Goal: Information Seeking & Learning: Learn about a topic

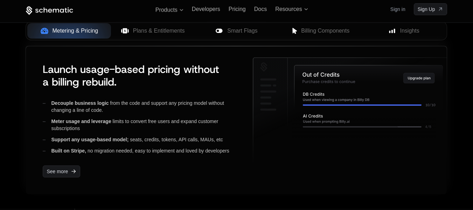
scroll to position [280, 0]
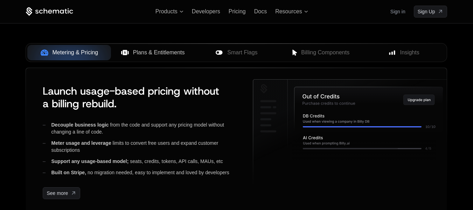
click at [140, 55] on span "Plans & Entitlements" at bounding box center [159, 52] width 52 height 8
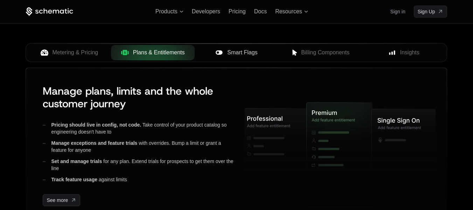
click at [251, 52] on span "Smart Flags" at bounding box center [242, 52] width 30 height 8
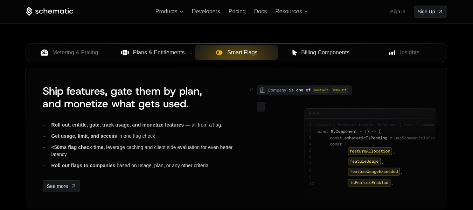
click at [332, 53] on span "Billing Components" at bounding box center [325, 52] width 48 height 8
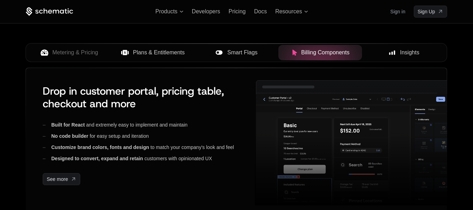
click at [406, 54] on span "Insights" at bounding box center [409, 52] width 19 height 8
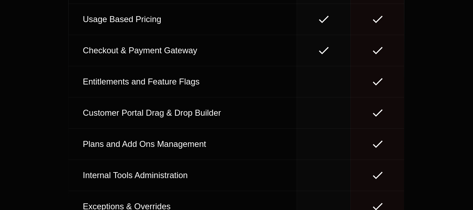
scroll to position [0, 0]
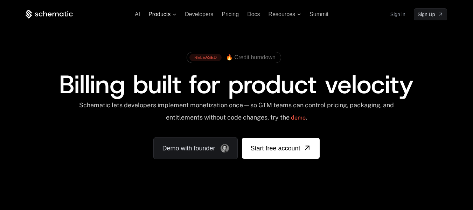
click at [174, 16] on span "Products" at bounding box center [162, 14] width 28 height 6
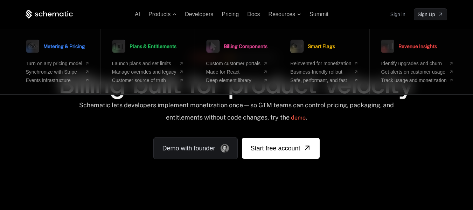
click at [109, 140] on div "RELEASED 🔥 Credit burndown Billing built for product velocity Schematic lets de…" at bounding box center [237, 103] width 422 height 111
drag, startPoint x: 370, startPoint y: 144, endPoint x: 352, endPoint y: 120, distance: 29.8
click at [370, 144] on div "RELEASED 🔥 Credit burndown Billing built for product velocity Schematic lets de…" at bounding box center [237, 103] width 422 height 111
click at [160, 12] on span "Products" at bounding box center [159, 14] width 22 height 6
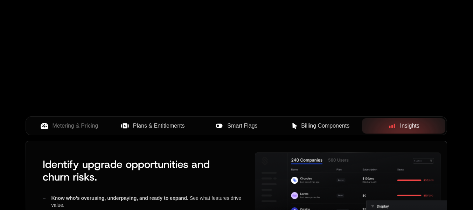
scroll to position [245, 0]
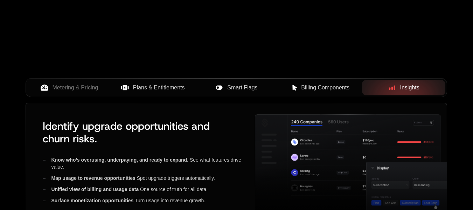
click at [317, 86] on span "Billing Components" at bounding box center [325, 87] width 48 height 8
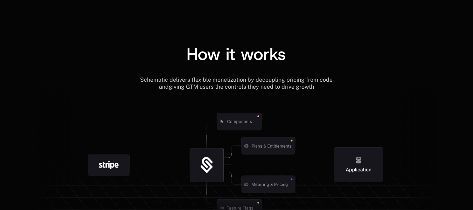
scroll to position [840, 0]
